Goal: Check status: Check status

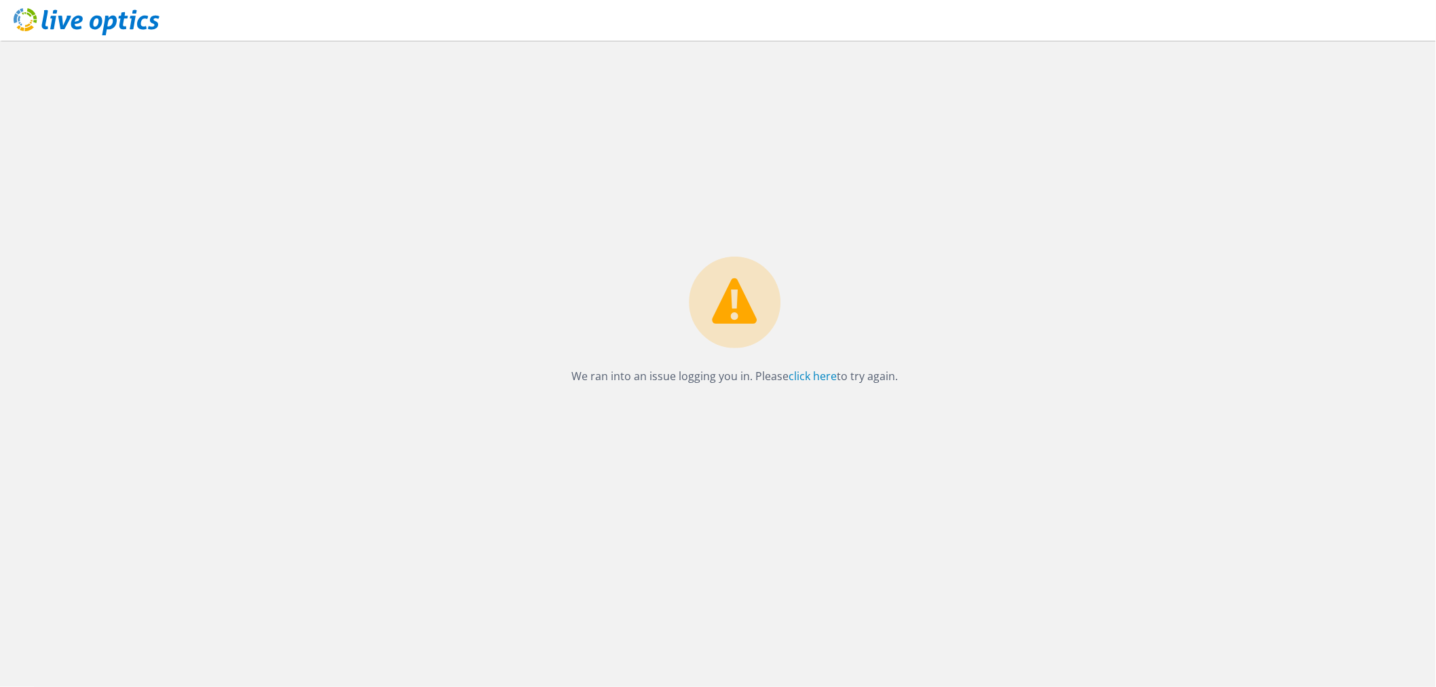
click at [52, 23] on use at bounding box center [87, 21] width 146 height 27
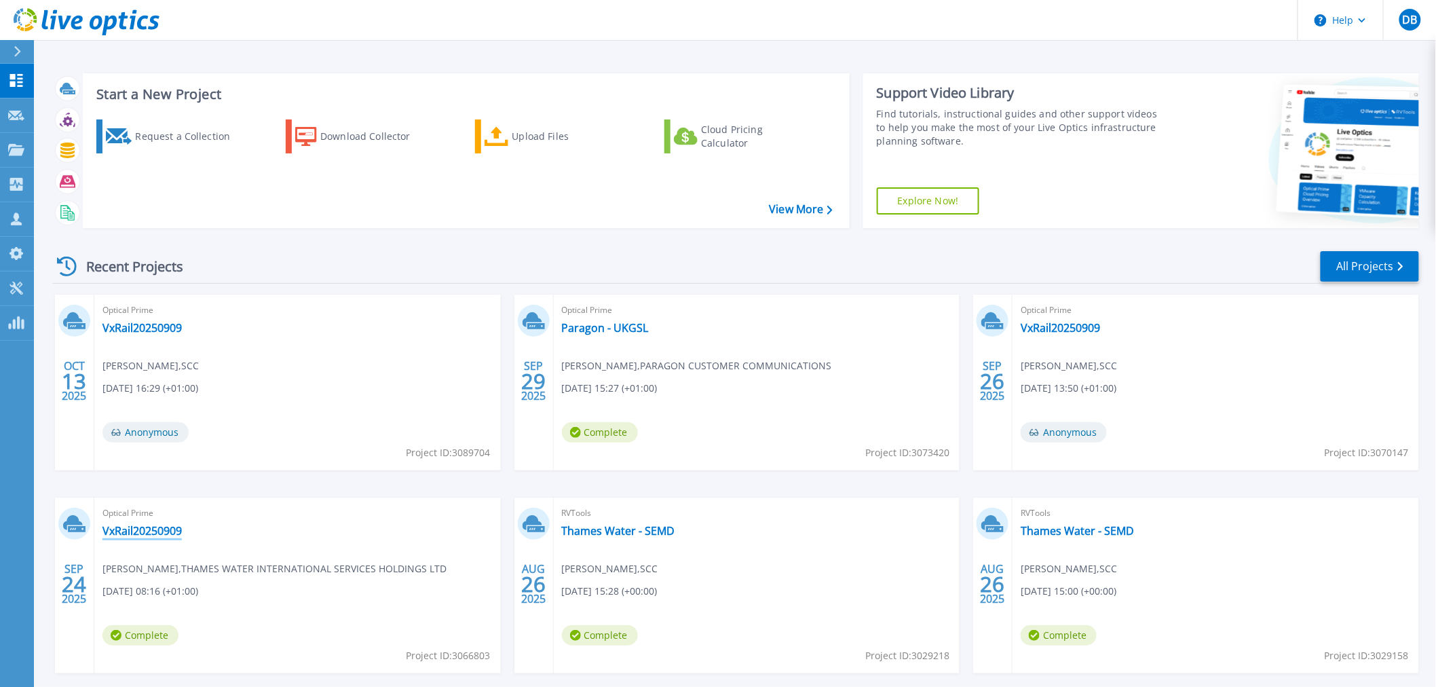
click at [136, 532] on link "VxRail20250909" at bounding box center [141, 531] width 79 height 14
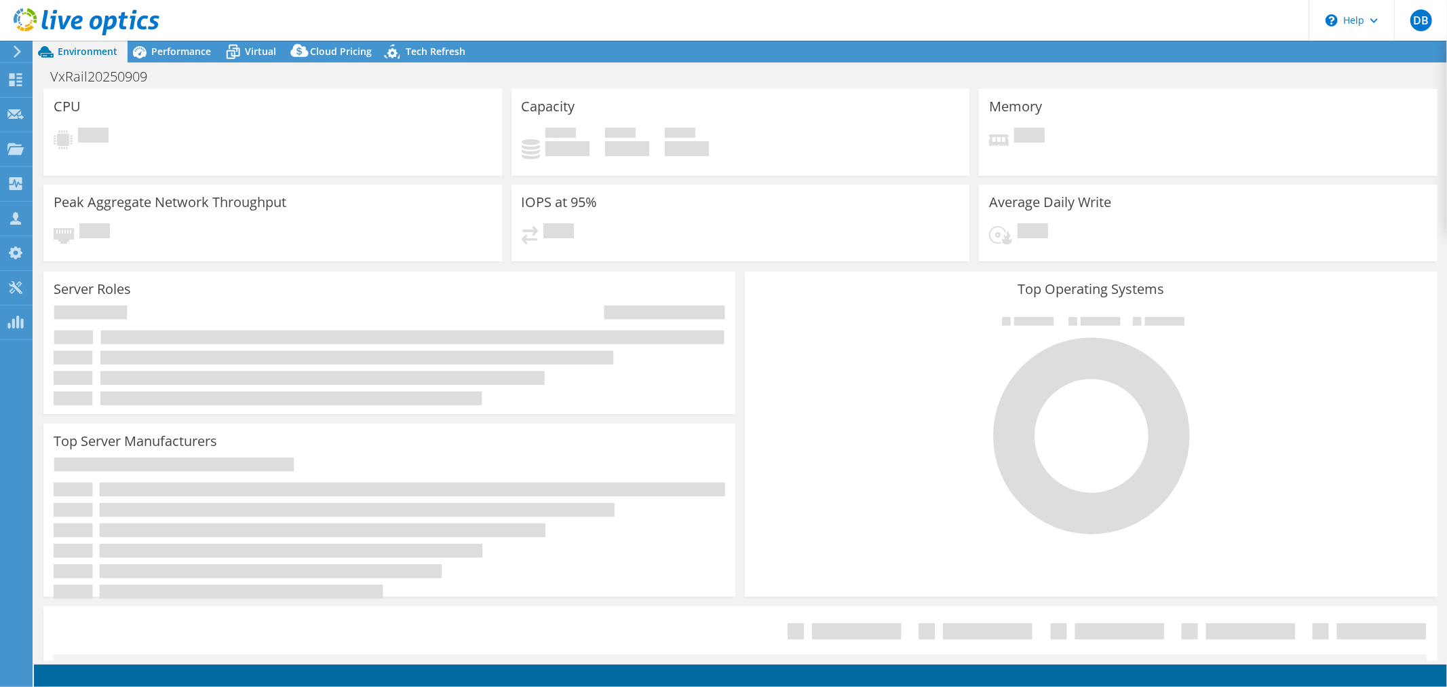
select select "EULondon"
select select "USD"
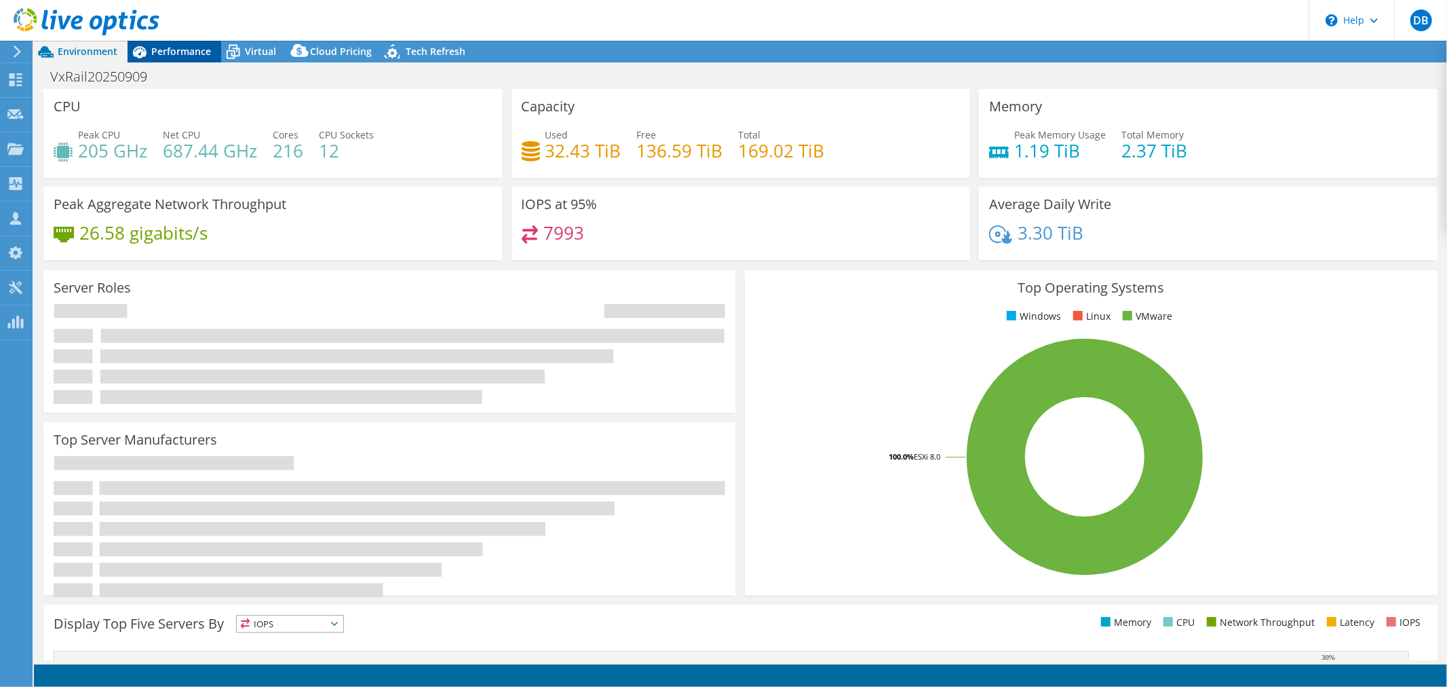
click at [176, 46] on span "Performance" at bounding box center [181, 51] width 60 height 13
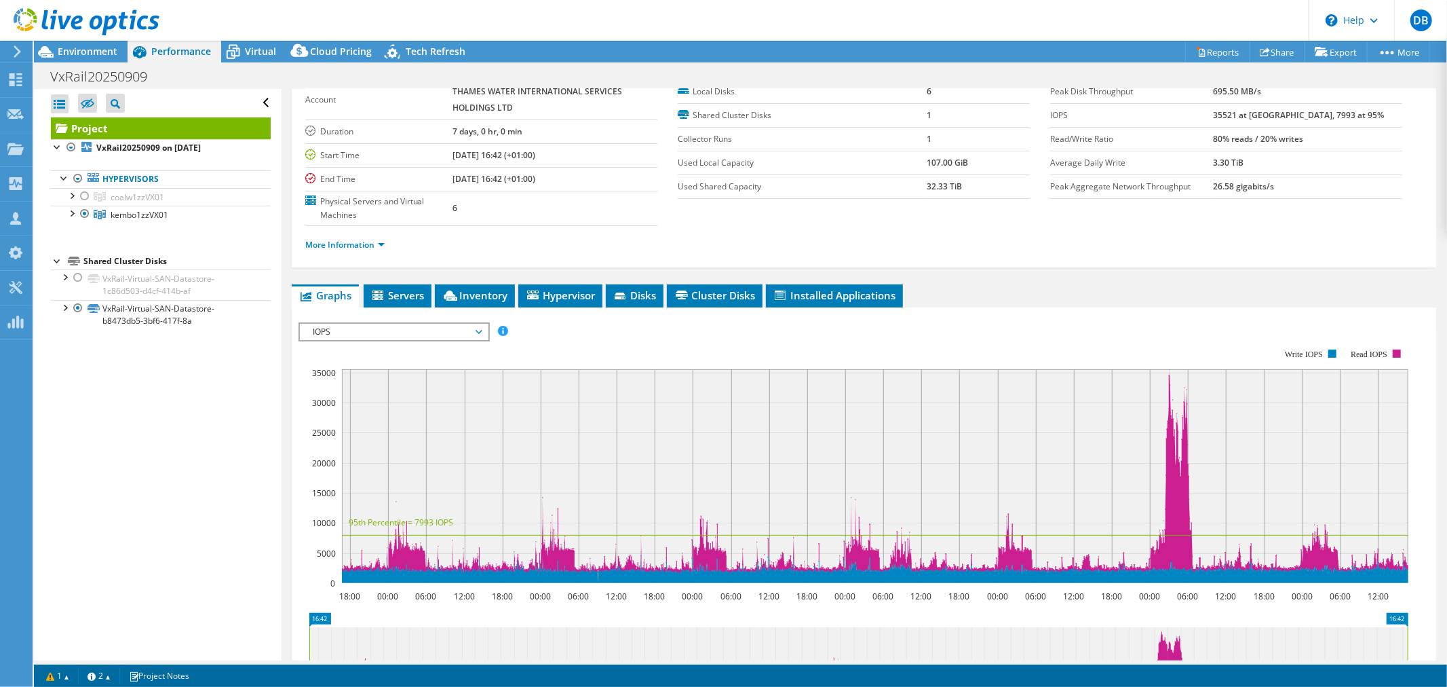
scroll to position [75, 0]
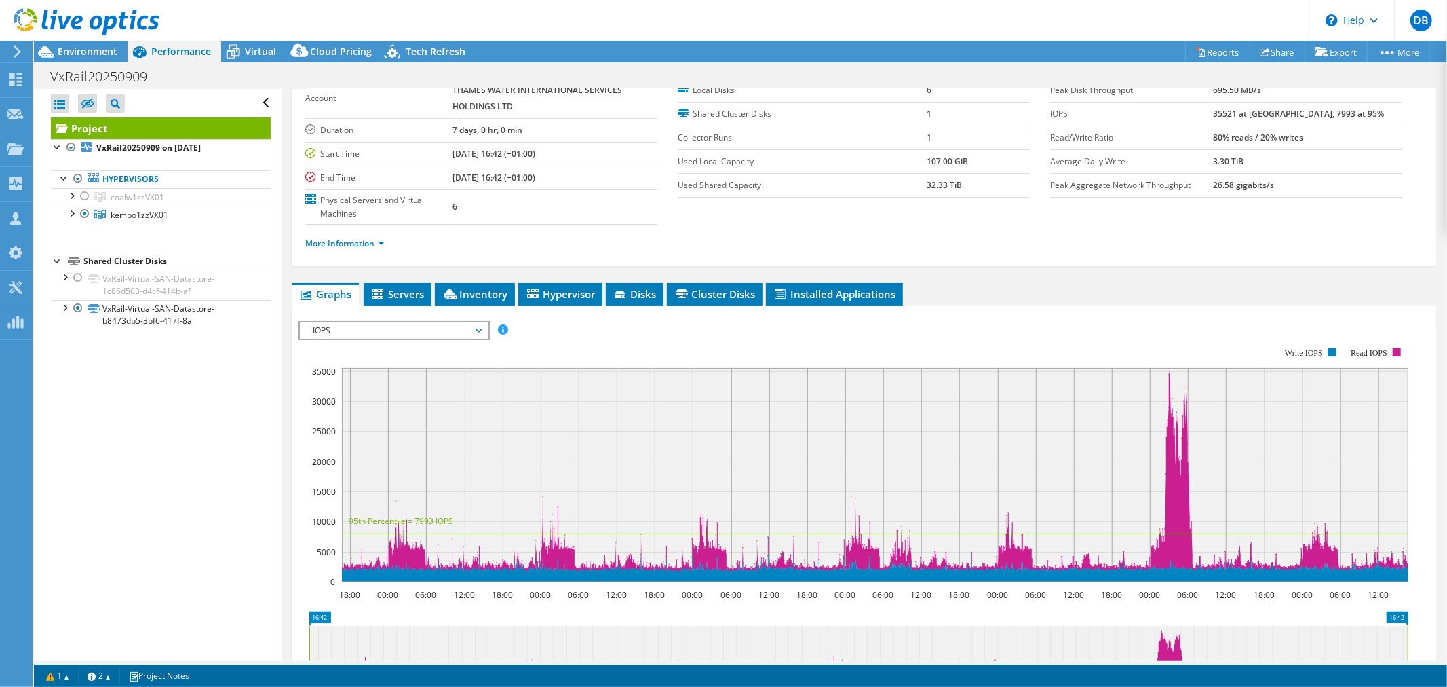
click at [472, 331] on span "IOPS" at bounding box center [394, 330] width 174 height 16
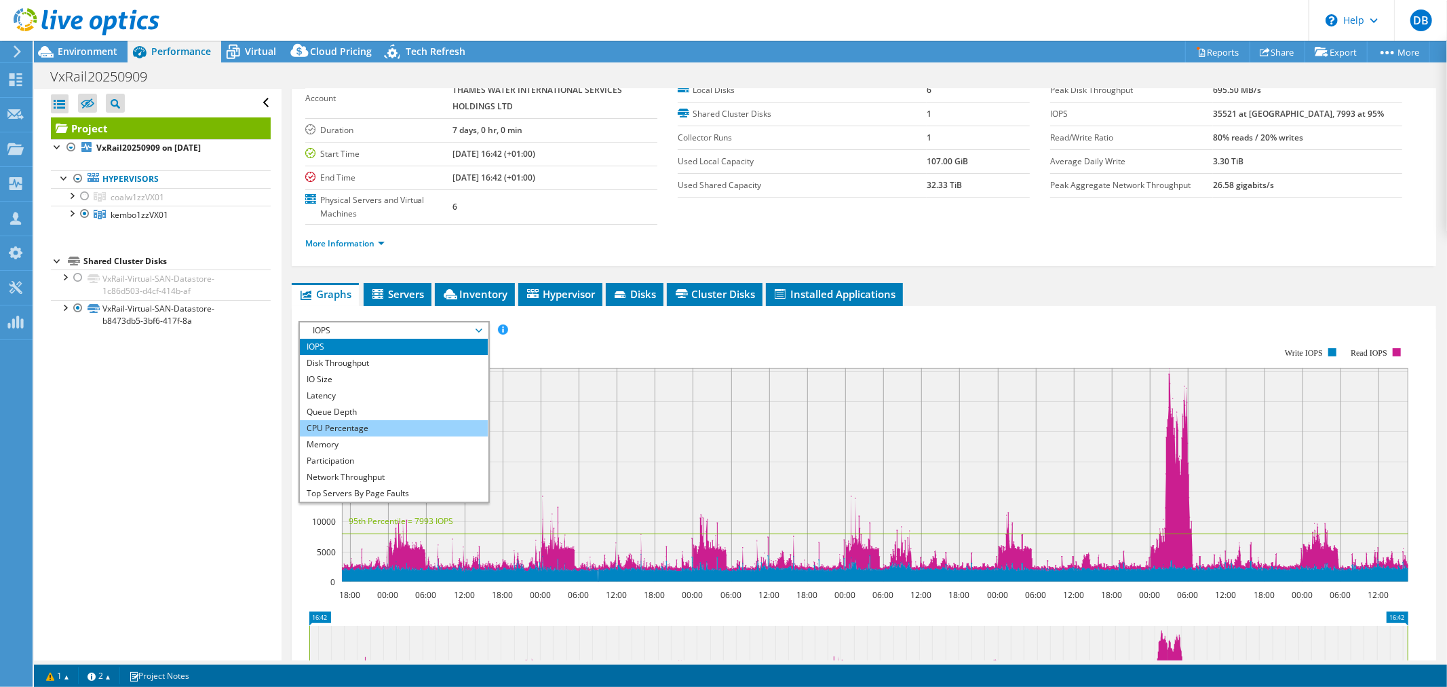
click at [389, 425] on li "CPU Percentage" at bounding box center [394, 428] width 188 height 16
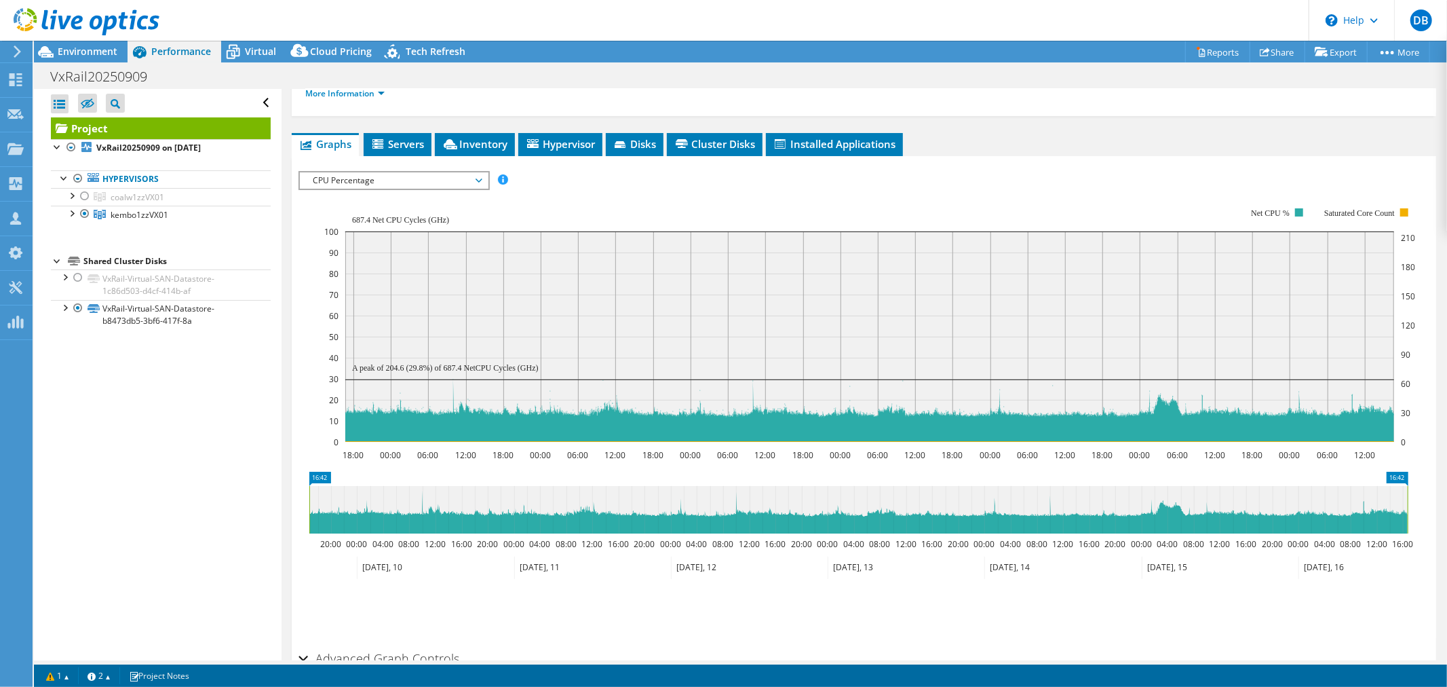
scroll to position [225, 0]
